Goal: Task Accomplishment & Management: Complete application form

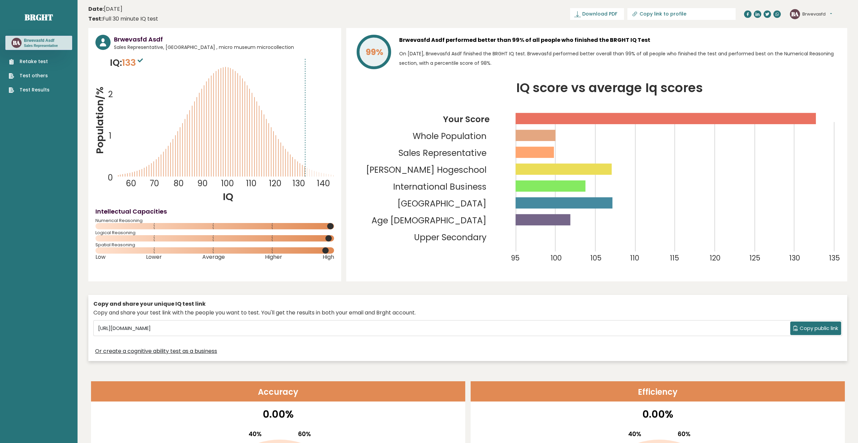
click at [141, 59] on icon at bounding box center [140, 60] width 5 height 4
click at [440, 57] on p "On [DATE], Brwevasfd Asdf finished the BRGHT IQ test. Brwevasfd performed bette…" at bounding box center [619, 58] width 441 height 19
click at [443, 59] on p "On [DATE], Brwevasfd Asdf finished the BRGHT IQ test. Brwevasfd performed bette…" at bounding box center [619, 58] width 441 height 19
click at [447, 61] on p "On [DATE], Brwevasfd Asdf finished the BRGHT IQ test. Brwevasfd performed bette…" at bounding box center [619, 58] width 441 height 19
click at [447, 62] on p "On [DATE], Brwevasfd Asdf finished the BRGHT IQ test. Brwevasfd performed bette…" at bounding box center [619, 58] width 441 height 19
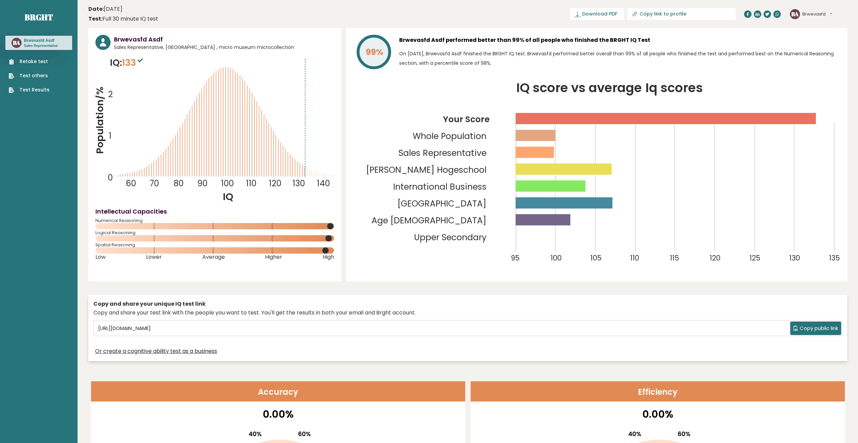
click at [39, 64] on link "Retake test" at bounding box center [29, 61] width 41 height 7
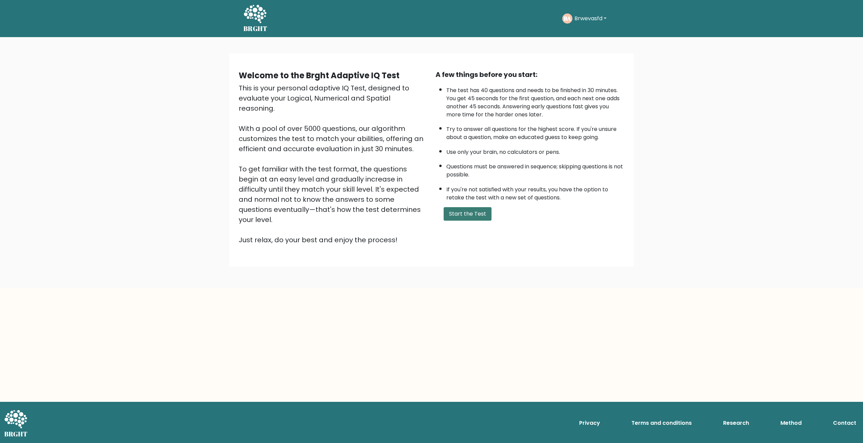
click at [472, 213] on button "Start the Test" at bounding box center [468, 213] width 48 height 13
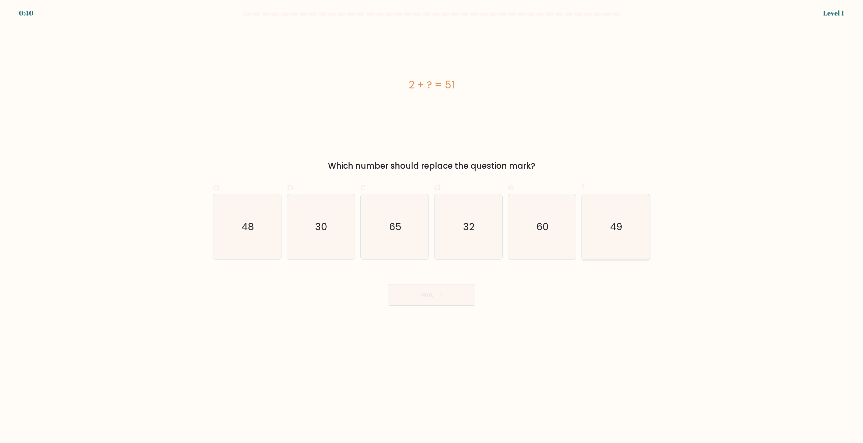
click at [642, 237] on icon "49" at bounding box center [615, 226] width 65 height 65
click at [432, 226] on input "f. 49" at bounding box center [432, 223] width 0 height 4
radio input "true"
click at [434, 303] on button "Next" at bounding box center [432, 295] width 88 height 22
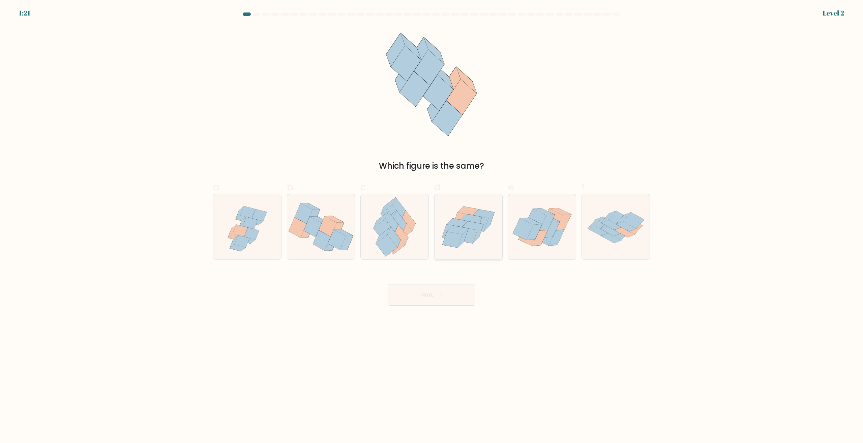
click at [478, 245] on icon at bounding box center [469, 227] width 68 height 58
click at [432, 226] on input "d." at bounding box center [432, 223] width 0 height 4
radio input "true"
click at [444, 301] on button "Next" at bounding box center [432, 295] width 88 height 22
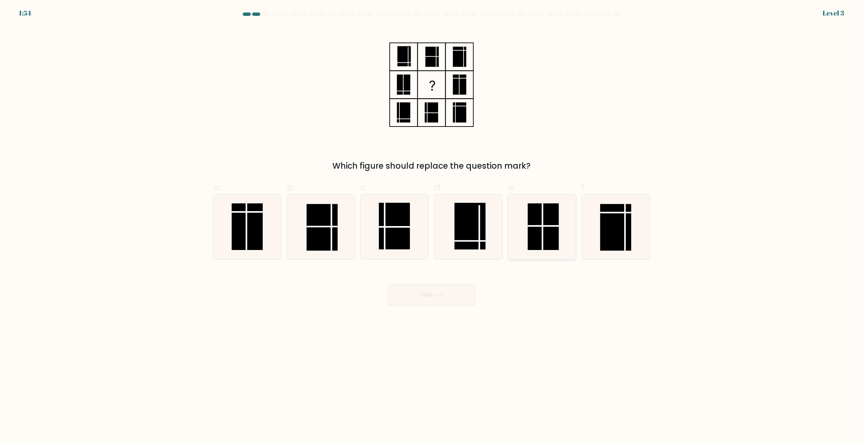
click at [530, 246] on rect at bounding box center [543, 226] width 31 height 47
click at [432, 226] on input "e." at bounding box center [432, 223] width 0 height 4
radio input "true"
click at [463, 303] on button "Next" at bounding box center [432, 295] width 88 height 22
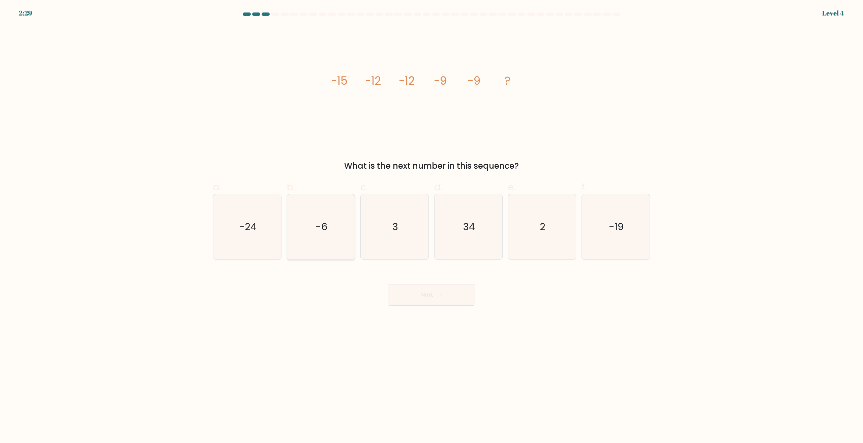
click at [318, 236] on icon "-6" at bounding box center [320, 226] width 65 height 65
click at [432, 226] on input "b. -6" at bounding box center [432, 223] width 0 height 4
radio input "true"
click at [435, 289] on button "Next" at bounding box center [432, 295] width 88 height 22
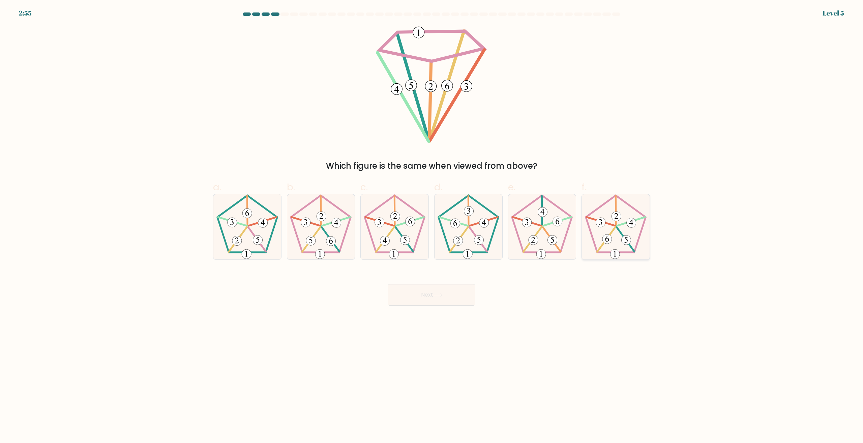
click at [637, 233] on icon at bounding box center [615, 226] width 65 height 65
click at [432, 226] on input "f." at bounding box center [432, 223] width 0 height 4
radio input "true"
click at [428, 289] on button "Next" at bounding box center [432, 295] width 88 height 22
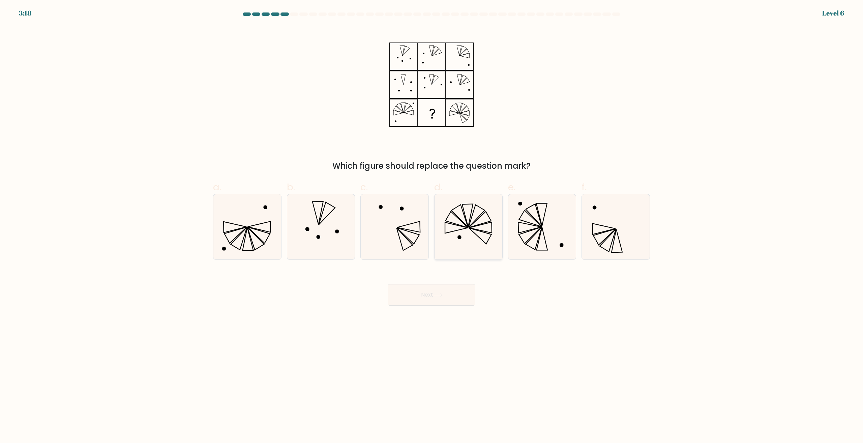
click at [481, 246] on icon at bounding box center [468, 226] width 65 height 65
click at [432, 226] on input "d." at bounding box center [432, 223] width 0 height 4
radio input "true"
click at [440, 307] on body "3:17 Level 6" at bounding box center [431, 221] width 863 height 443
click at [441, 294] on icon at bounding box center [437, 295] width 9 height 4
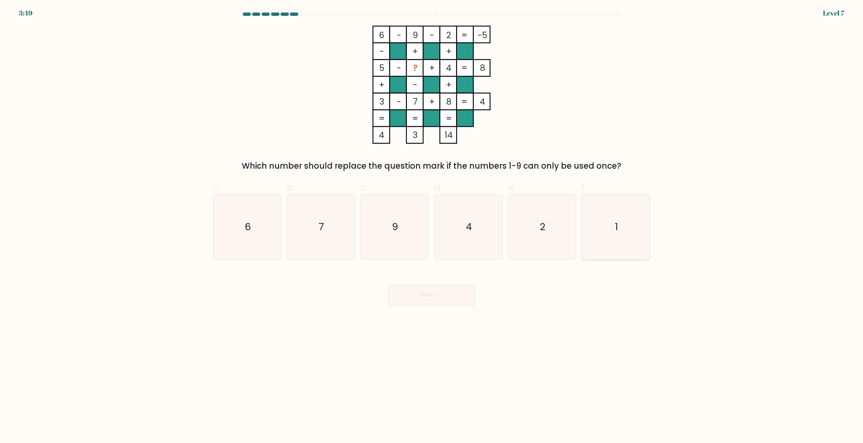
click at [595, 237] on icon "1" at bounding box center [615, 226] width 65 height 65
click at [432, 226] on input "f. 1" at bounding box center [432, 223] width 0 height 4
radio input "true"
click at [439, 306] on body "3:49 Level 7" at bounding box center [431, 221] width 863 height 443
click at [436, 295] on icon at bounding box center [438, 294] width 8 height 3
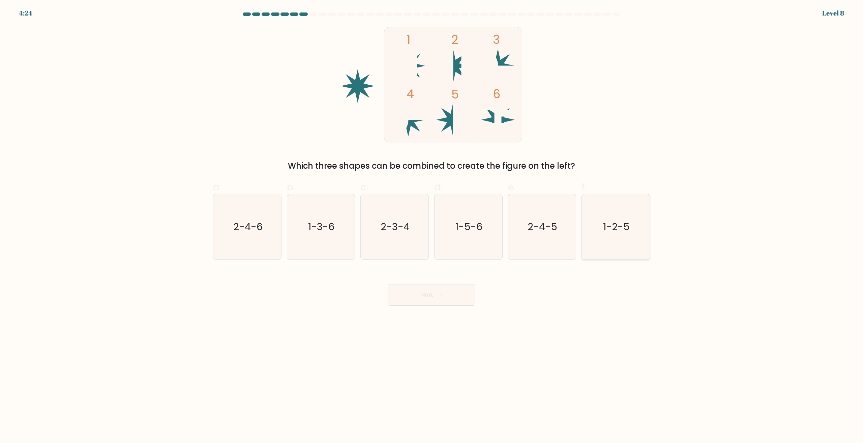
click at [610, 250] on icon "1-2-5" at bounding box center [615, 226] width 65 height 65
click at [432, 226] on input "f. 1-2-5" at bounding box center [432, 223] width 0 height 4
radio input "true"
click at [451, 304] on button "Next" at bounding box center [432, 295] width 88 height 22
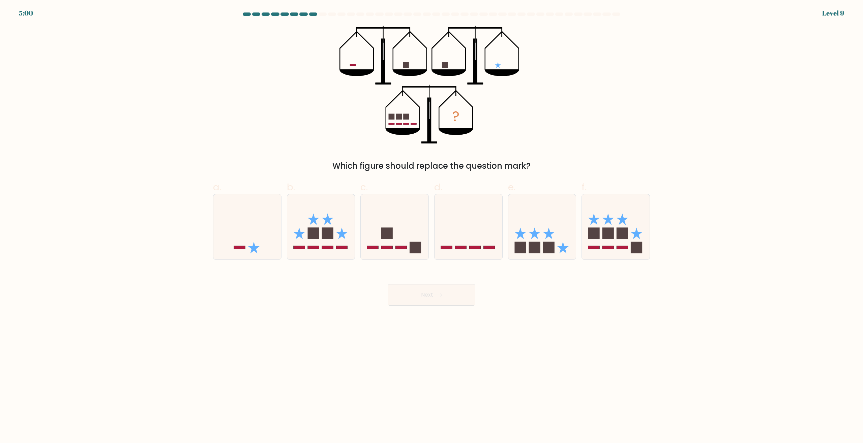
click at [529, 252] on rect at bounding box center [534, 246] width 11 height 11
click at [432, 226] on input "e." at bounding box center [432, 223] width 0 height 4
radio input "true"
click at [444, 298] on button "Next" at bounding box center [432, 295] width 88 height 22
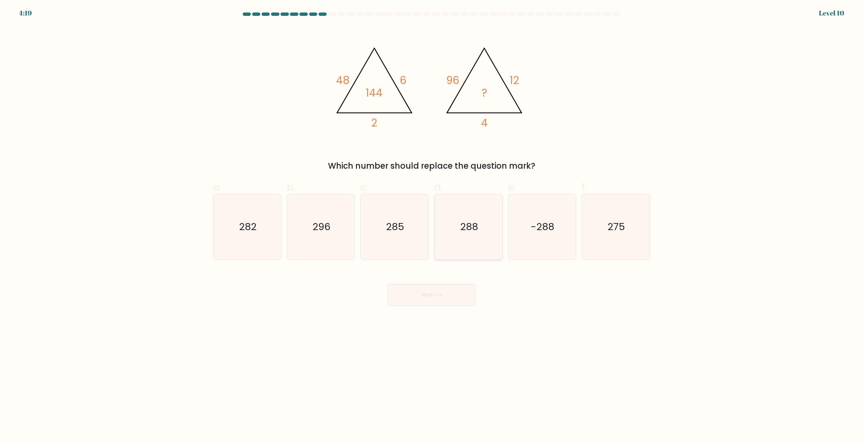
click at [466, 240] on icon "288" at bounding box center [468, 226] width 65 height 65
click at [432, 226] on input "d. 288" at bounding box center [432, 223] width 0 height 4
radio input "true"
click at [448, 285] on button "Next" at bounding box center [432, 295] width 88 height 22
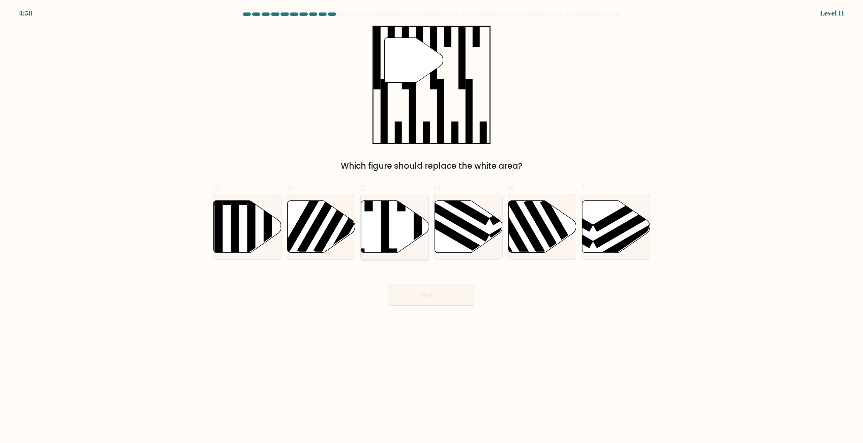
click at [396, 225] on icon at bounding box center [395, 227] width 68 height 52
click at [432, 225] on input "c." at bounding box center [432, 223] width 0 height 4
radio input "true"
click at [428, 292] on button "Next" at bounding box center [432, 295] width 88 height 22
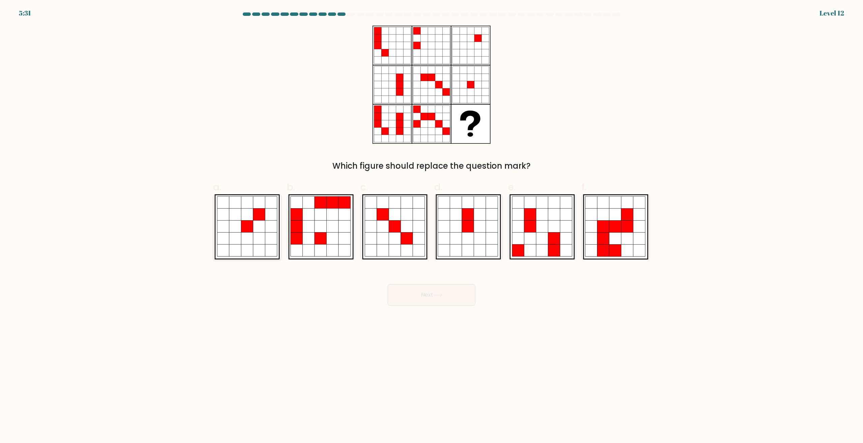
click at [236, 216] on icon at bounding box center [235, 214] width 12 height 12
click at [432, 221] on input "a." at bounding box center [432, 223] width 0 height 4
radio input "true"
click at [435, 290] on button "Next" at bounding box center [432, 295] width 88 height 22
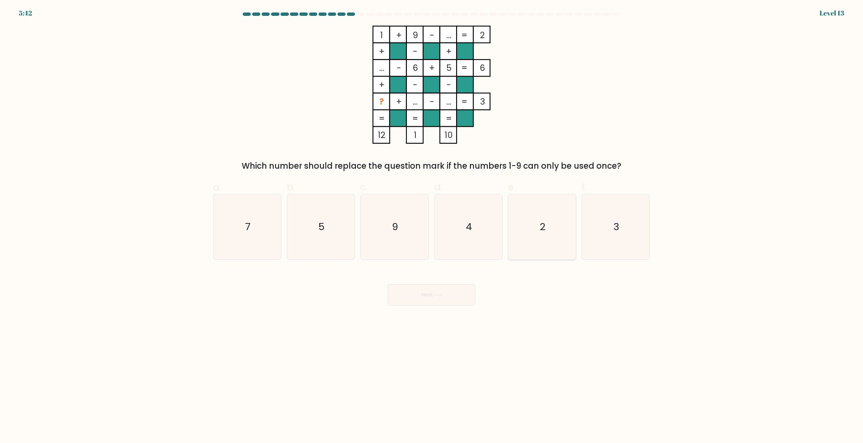
drag, startPoint x: 546, startPoint y: 230, endPoint x: 523, endPoint y: 250, distance: 30.6
click at [545, 230] on icon "2" at bounding box center [541, 226] width 65 height 65
click at [432, 226] on input "e. 2" at bounding box center [432, 223] width 0 height 4
radio input "true"
click at [427, 292] on button "Next" at bounding box center [432, 295] width 88 height 22
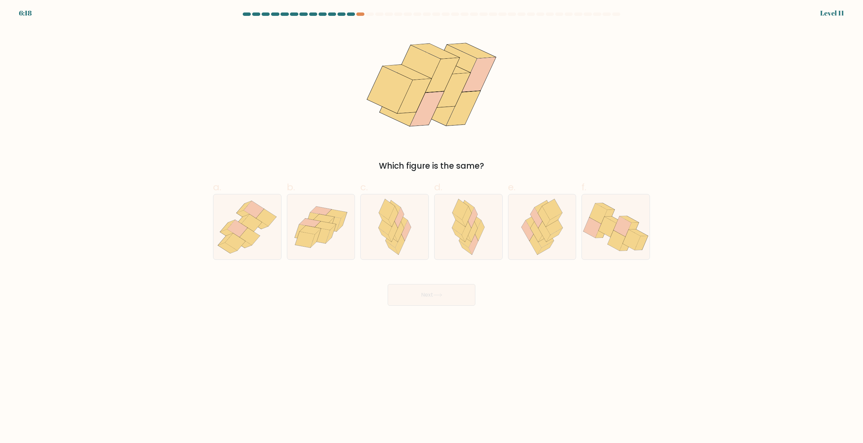
drag, startPoint x: 484, startPoint y: 245, endPoint x: 453, endPoint y: 287, distance: 51.9
click at [484, 245] on icon at bounding box center [468, 226] width 42 height 65
click at [432, 226] on input "d." at bounding box center [432, 223] width 0 height 4
radio input "true"
click at [452, 289] on button "Next" at bounding box center [432, 295] width 88 height 22
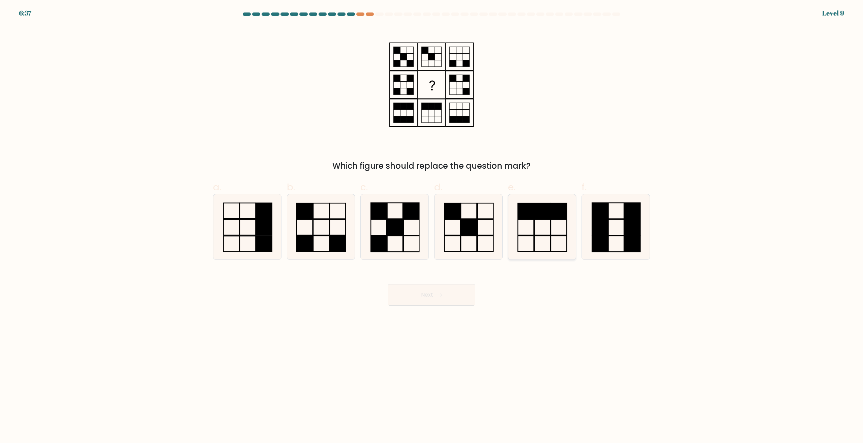
click at [545, 226] on icon at bounding box center [541, 226] width 65 height 65
click at [432, 226] on input "e." at bounding box center [432, 223] width 0 height 4
radio input "true"
click at [480, 235] on icon at bounding box center [468, 226] width 65 height 65
click at [432, 226] on input "d." at bounding box center [432, 223] width 0 height 4
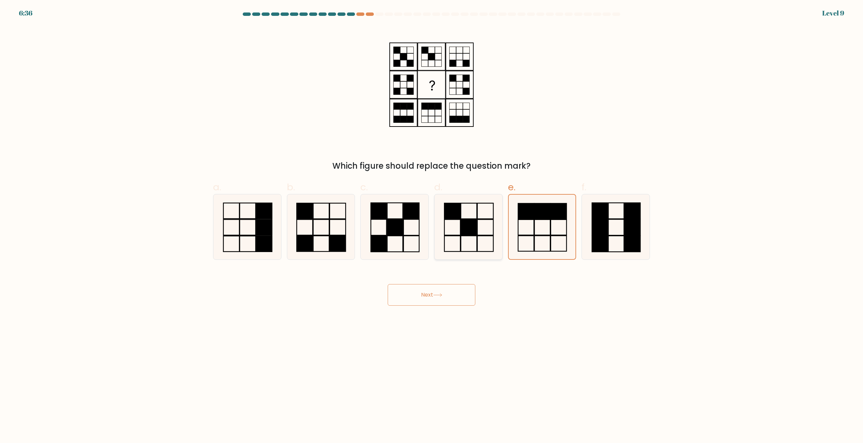
radio input "true"
click at [448, 300] on button "Next" at bounding box center [432, 295] width 88 height 22
